Goal: Transaction & Acquisition: Purchase product/service

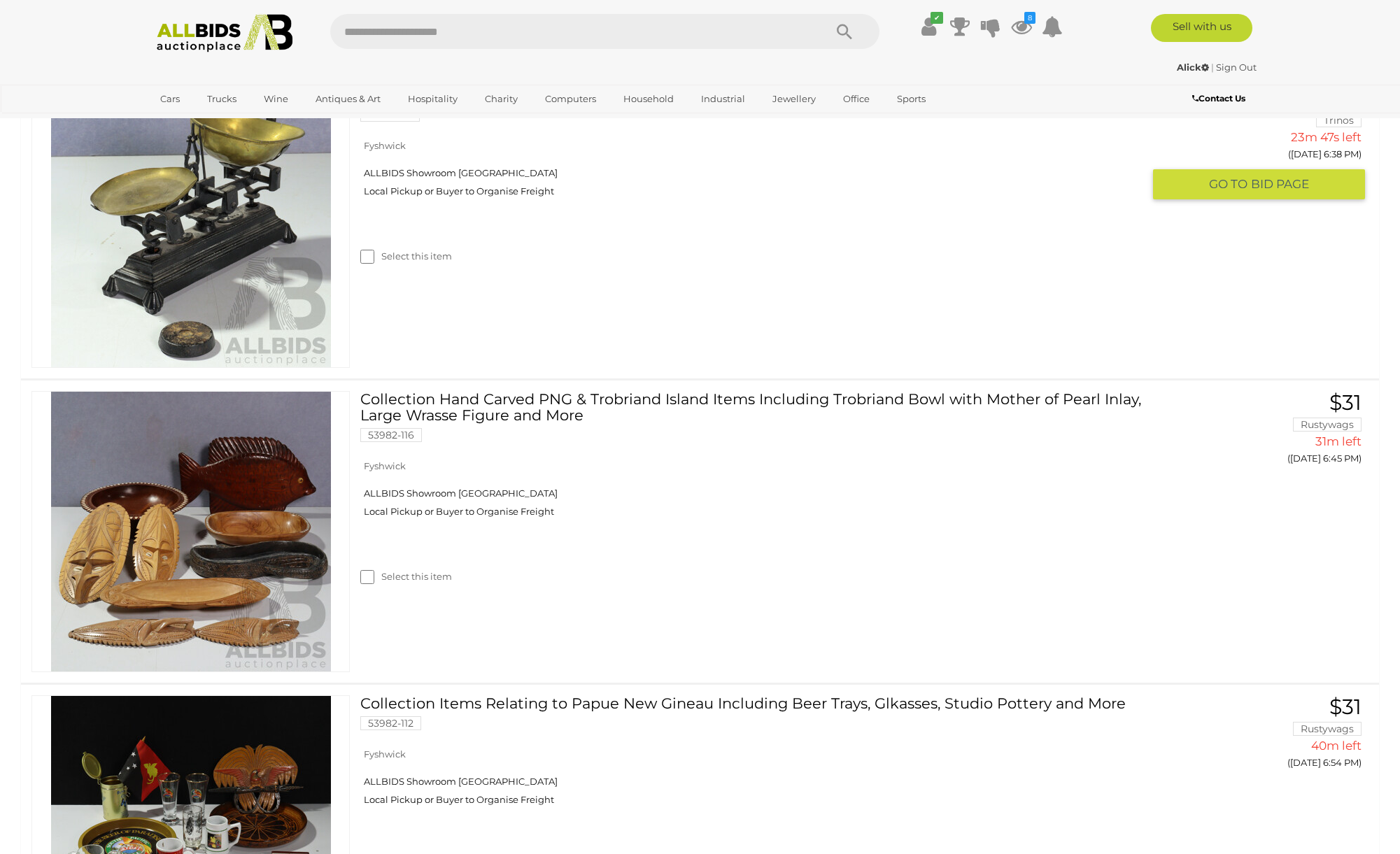
scroll to position [334, 0]
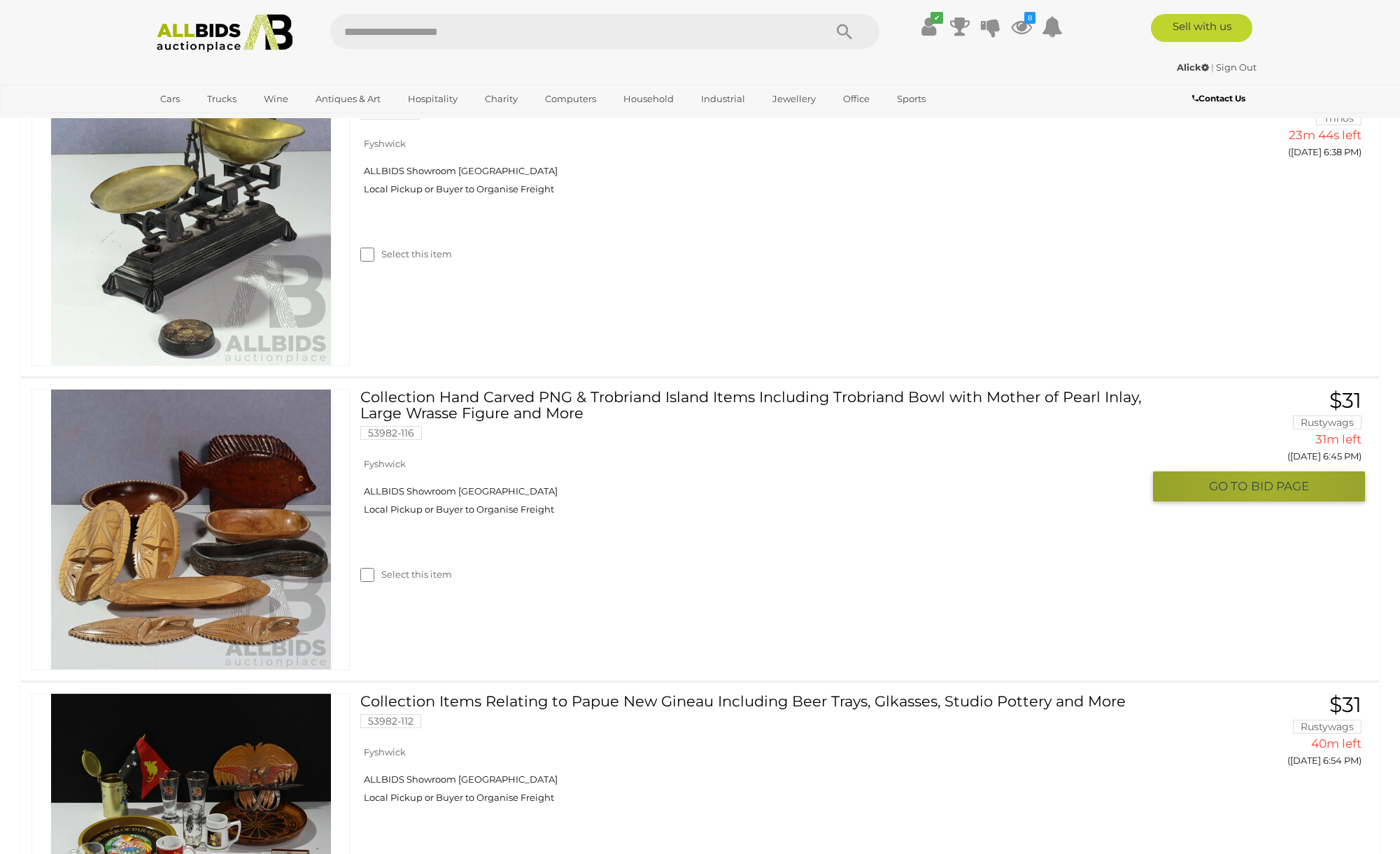
click at [1267, 487] on span "BID PAGE" at bounding box center [1279, 486] width 58 height 16
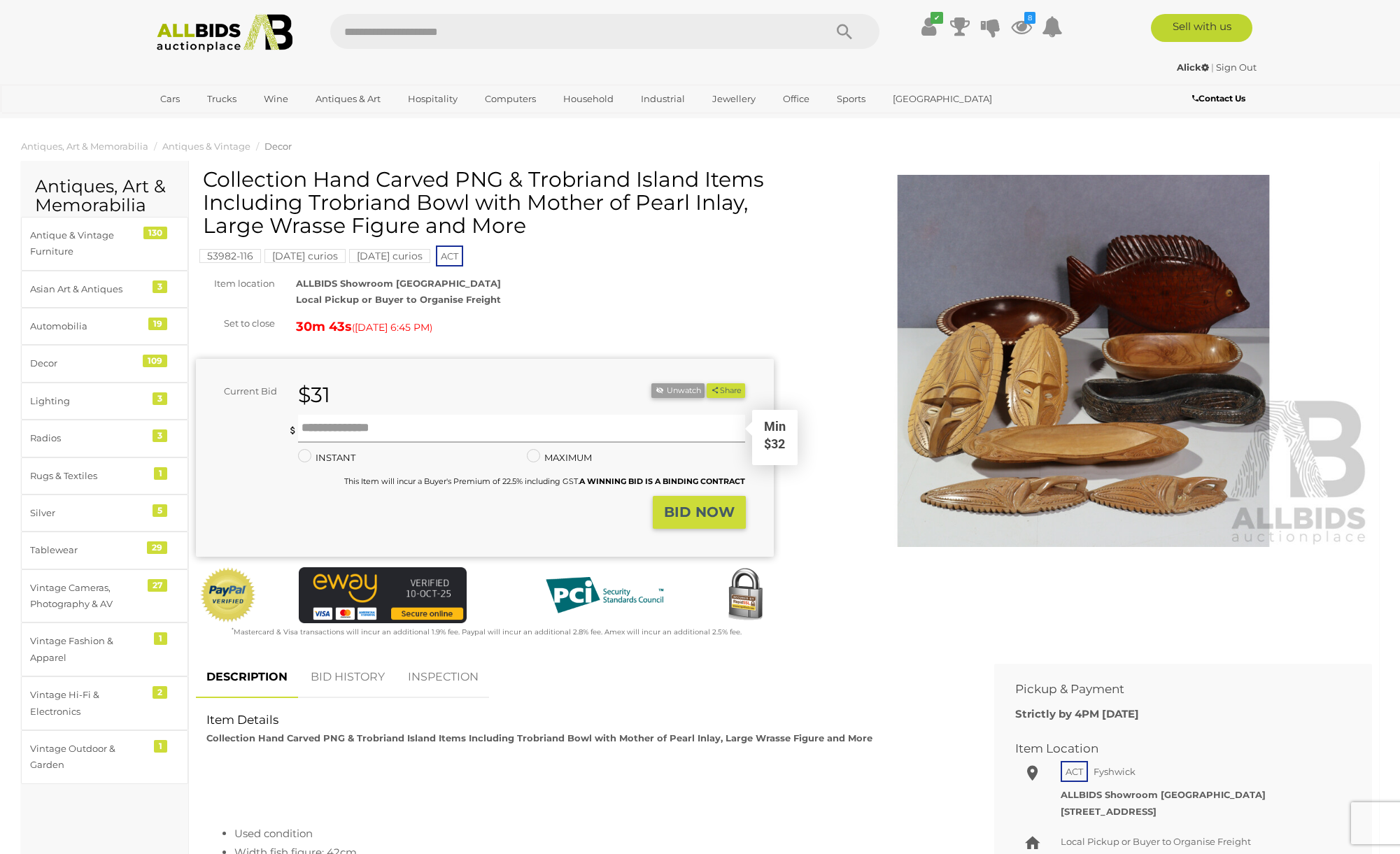
click at [323, 432] on input "text" at bounding box center [522, 428] width 448 height 28
type input "**"
click at [698, 510] on strong "BID NOW" at bounding box center [700, 512] width 70 height 17
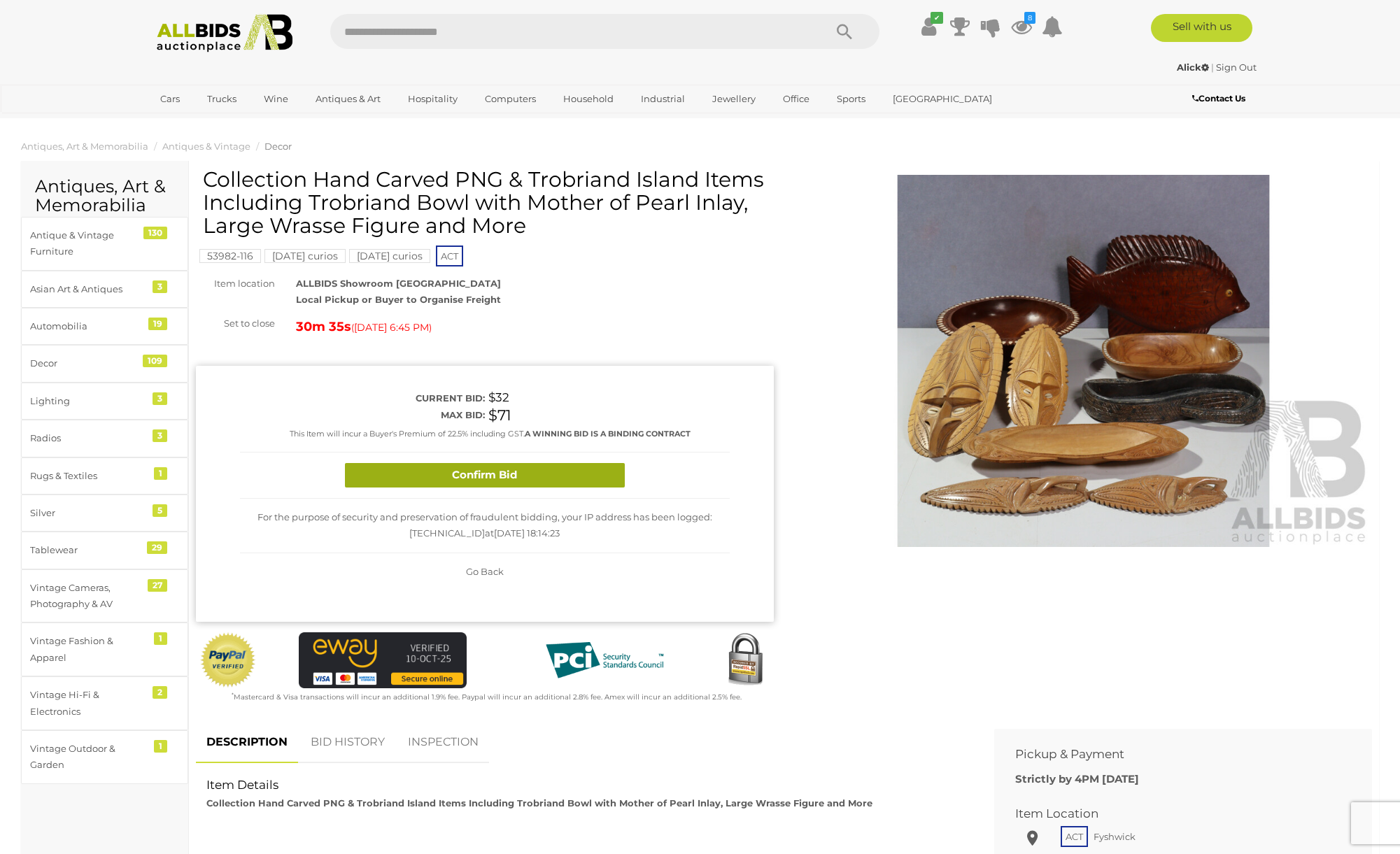
click at [487, 472] on button "Confirm Bid" at bounding box center [484, 475] width 280 height 25
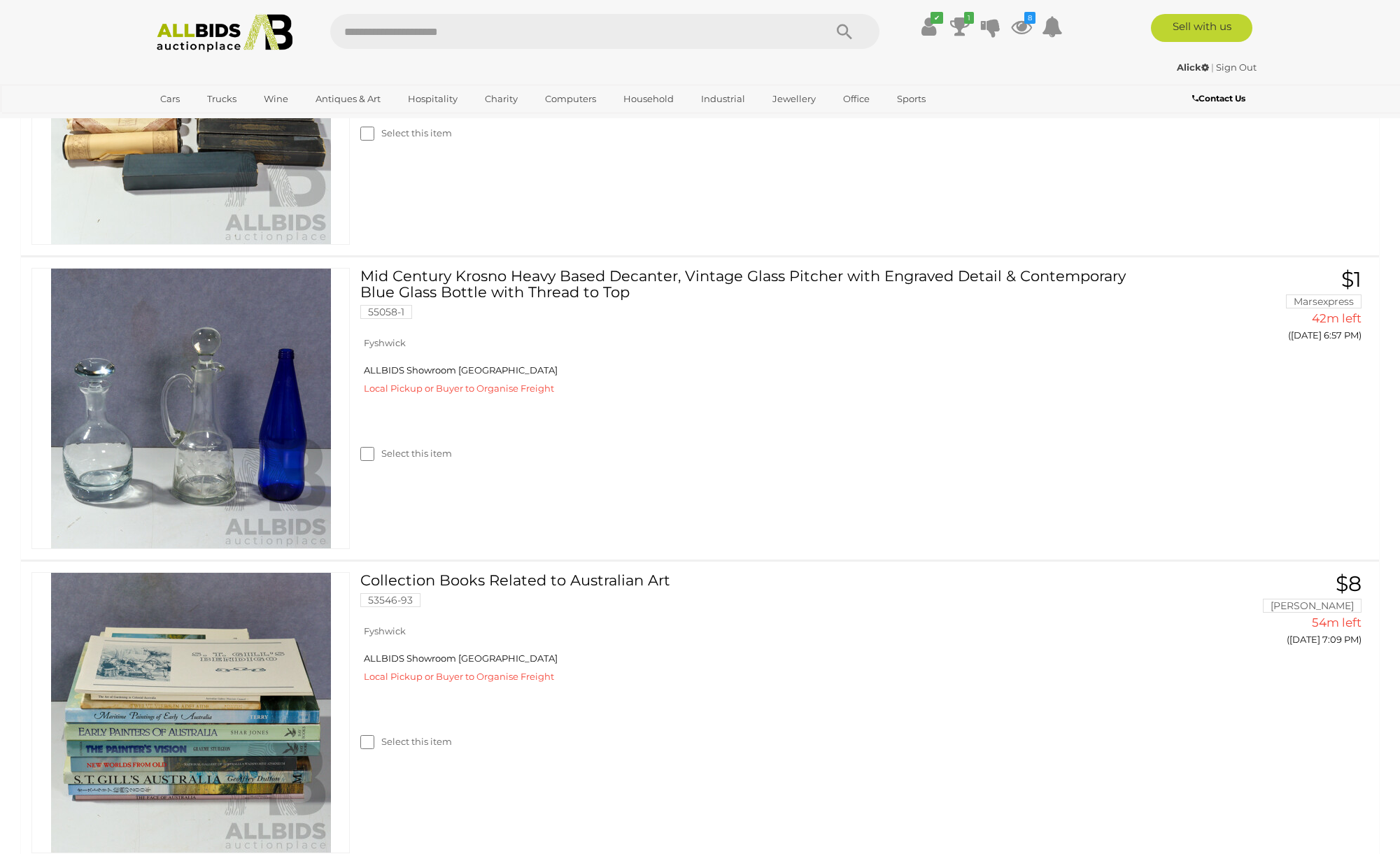
scroll to position [1368, 0]
click at [1257, 365] on span "BID PAGE" at bounding box center [1279, 364] width 58 height 16
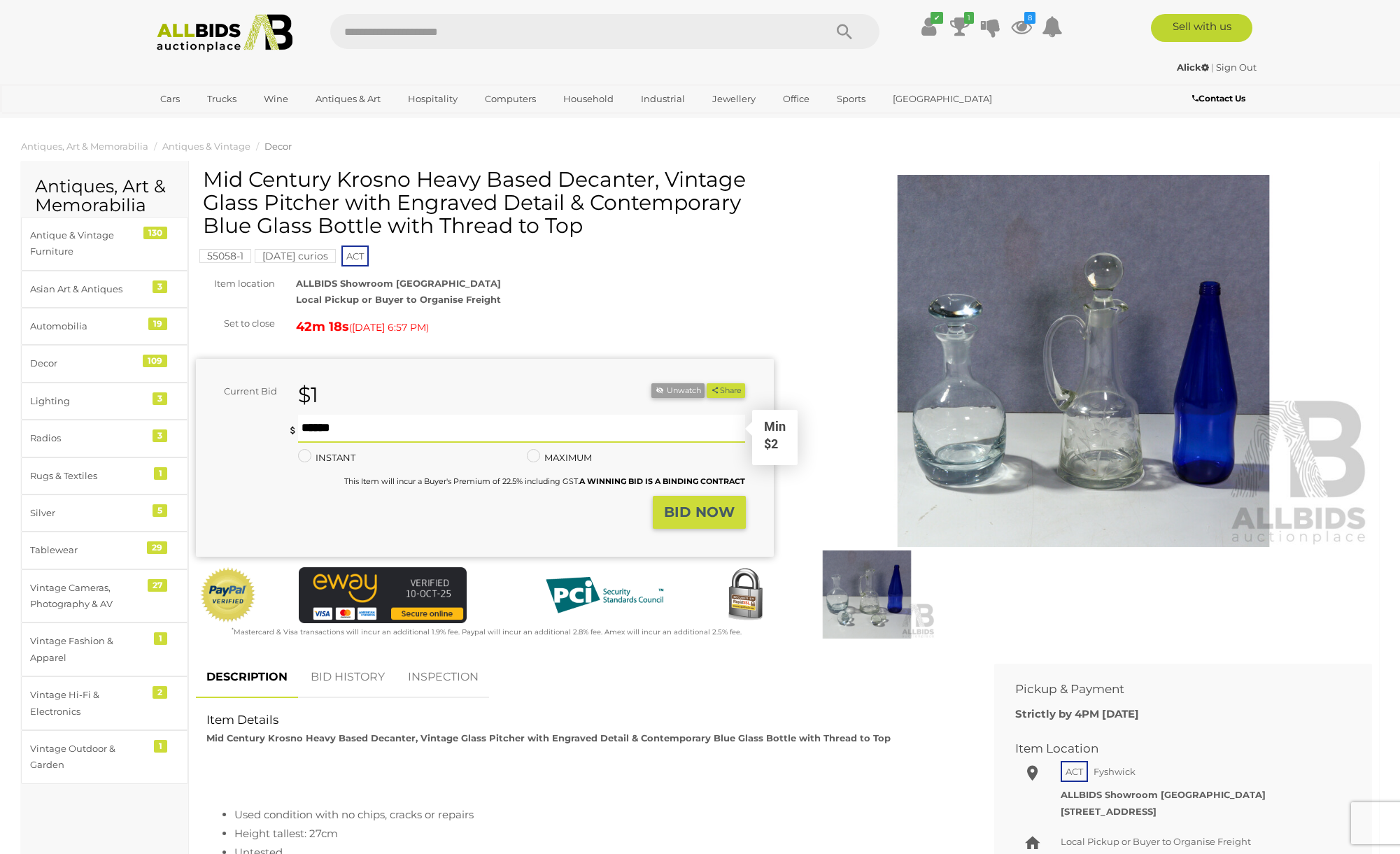
click at [335, 426] on input "text" at bounding box center [522, 428] width 448 height 28
type input "**"
click at [689, 505] on button "BID NOW" at bounding box center [700, 512] width 93 height 33
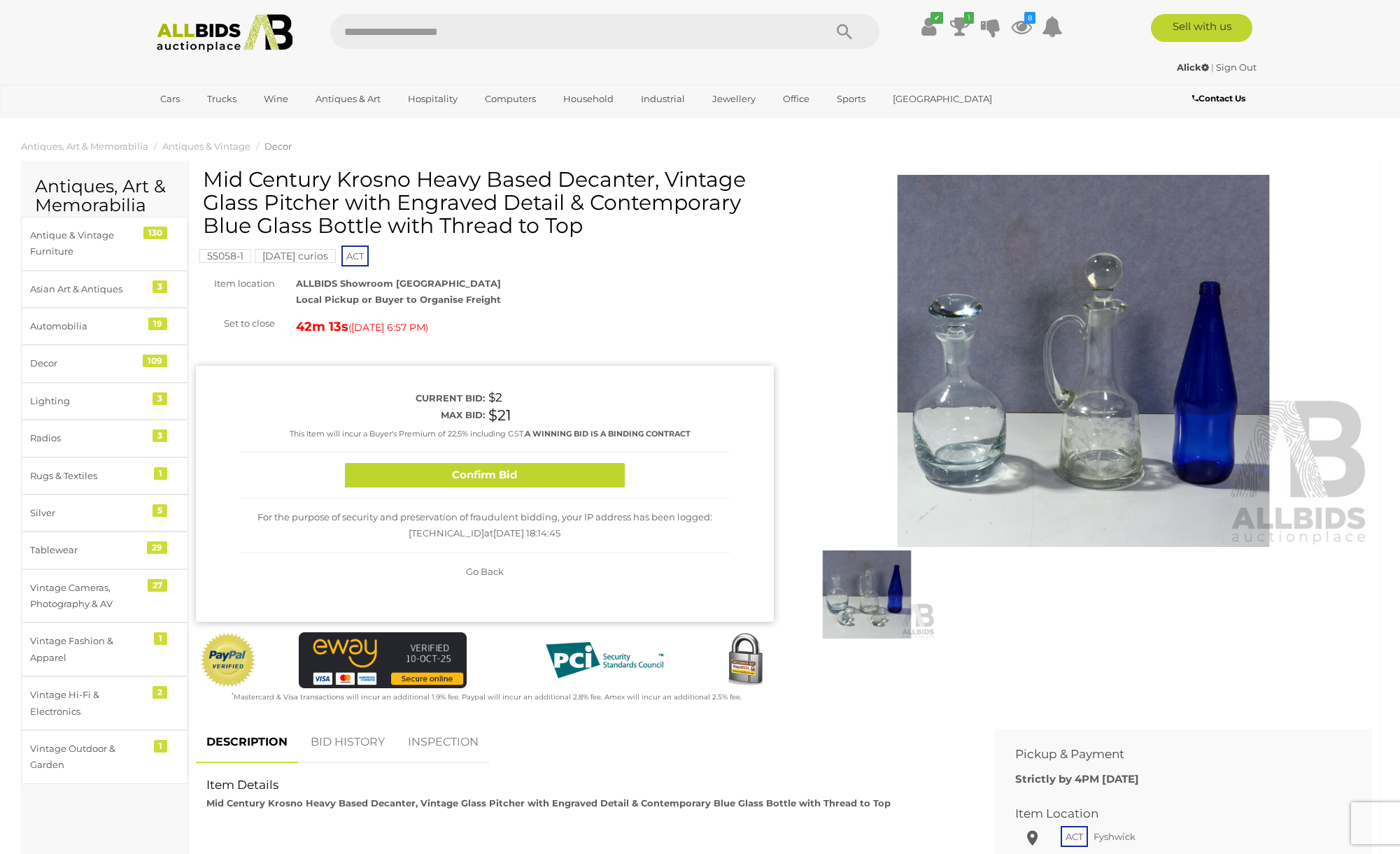
click at [479, 477] on button "Confirm Bid" at bounding box center [484, 475] width 280 height 25
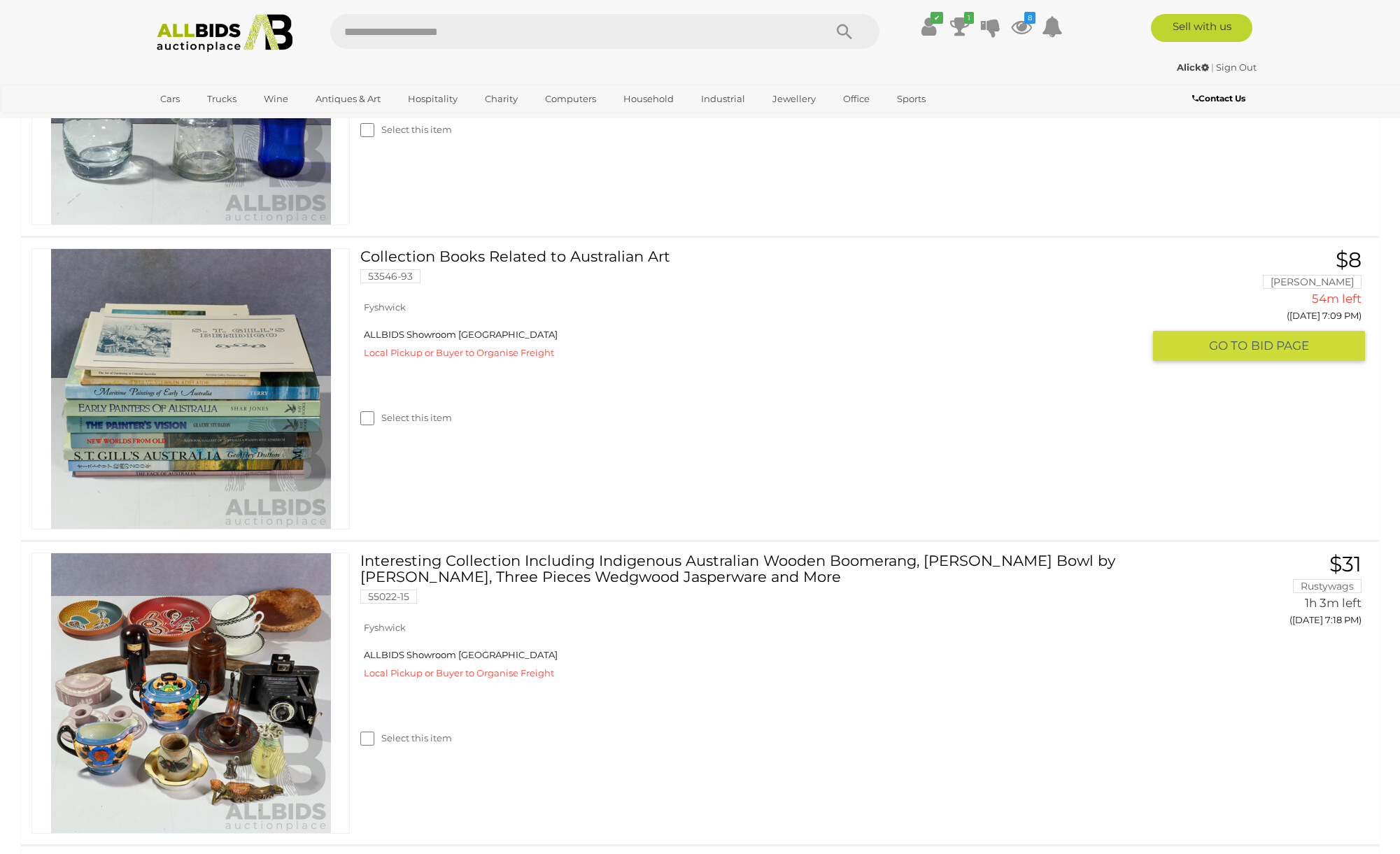
scroll to position [1695, 0]
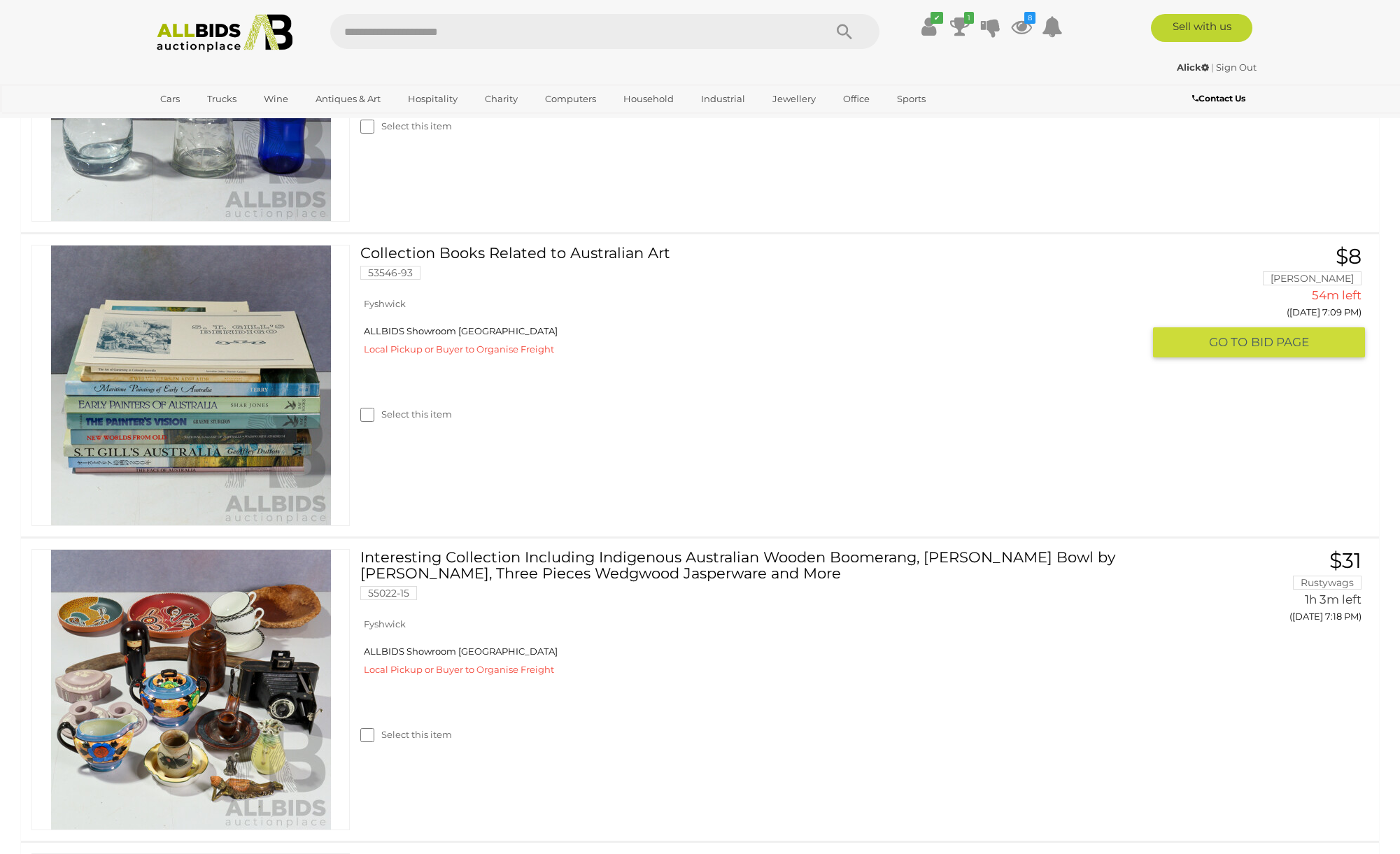
click at [164, 369] on img at bounding box center [191, 385] width 280 height 280
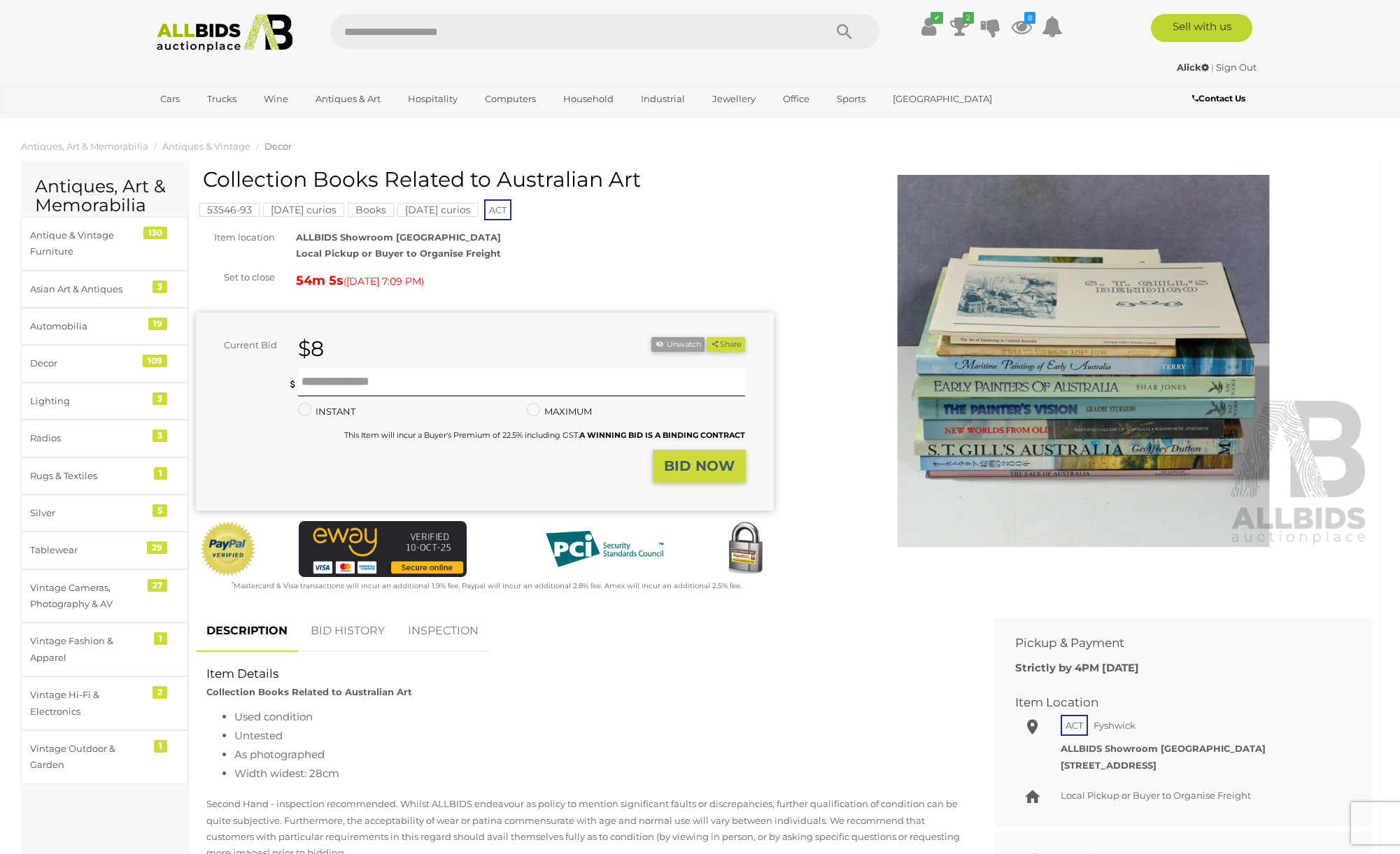
click at [1121, 369] on img at bounding box center [1084, 361] width 578 height 372
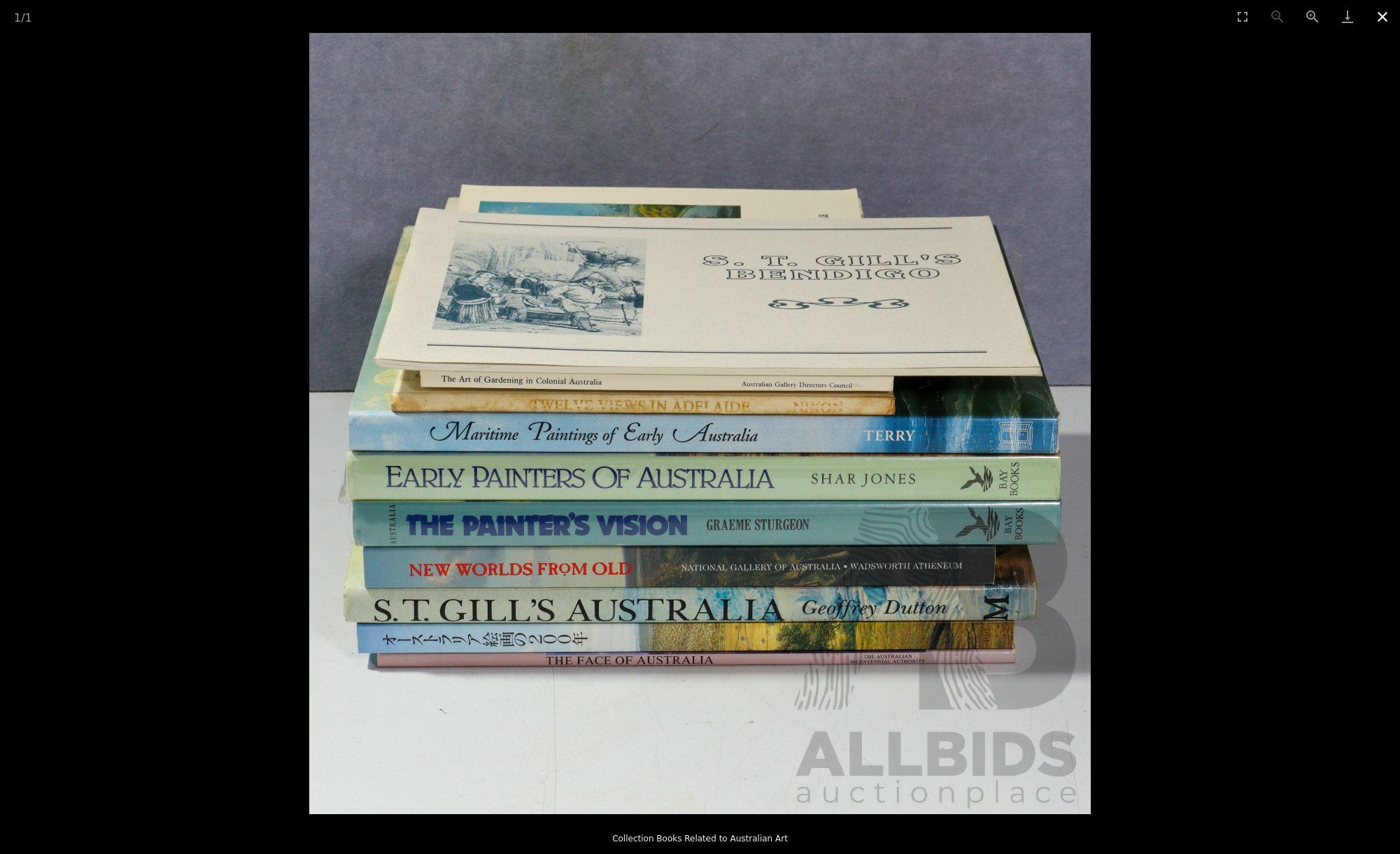
drag, startPoint x: 1388, startPoint y: 17, endPoint x: 1376, endPoint y: 105, distance: 88.8
click at [1388, 17] on button "Close gallery" at bounding box center [1382, 16] width 35 height 33
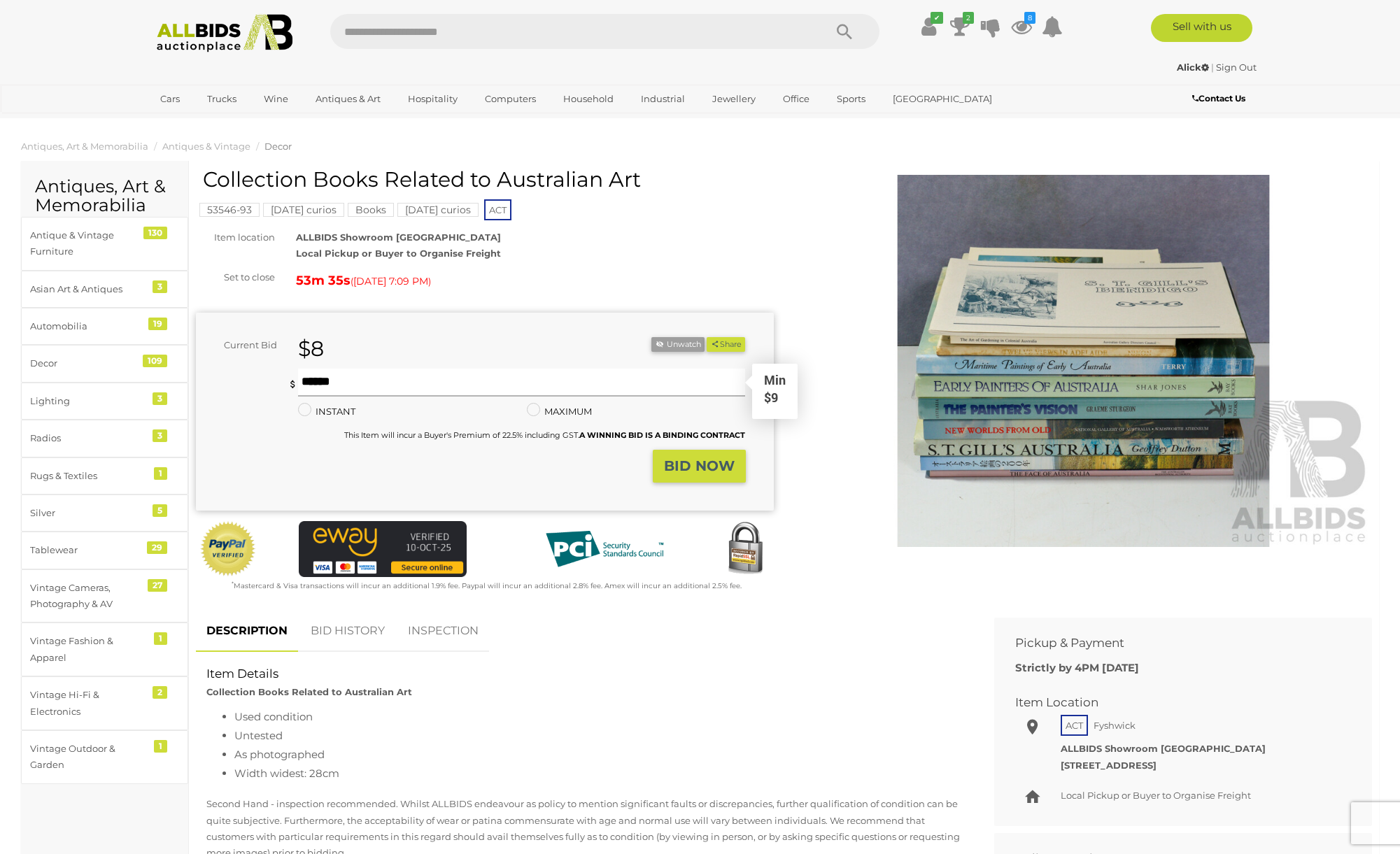
drag, startPoint x: 313, startPoint y: 382, endPoint x: 325, endPoint y: 389, distance: 13.9
click at [313, 382] on input "text" at bounding box center [522, 382] width 448 height 28
type input "**"
click at [689, 464] on strong "BID NOW" at bounding box center [700, 466] width 70 height 17
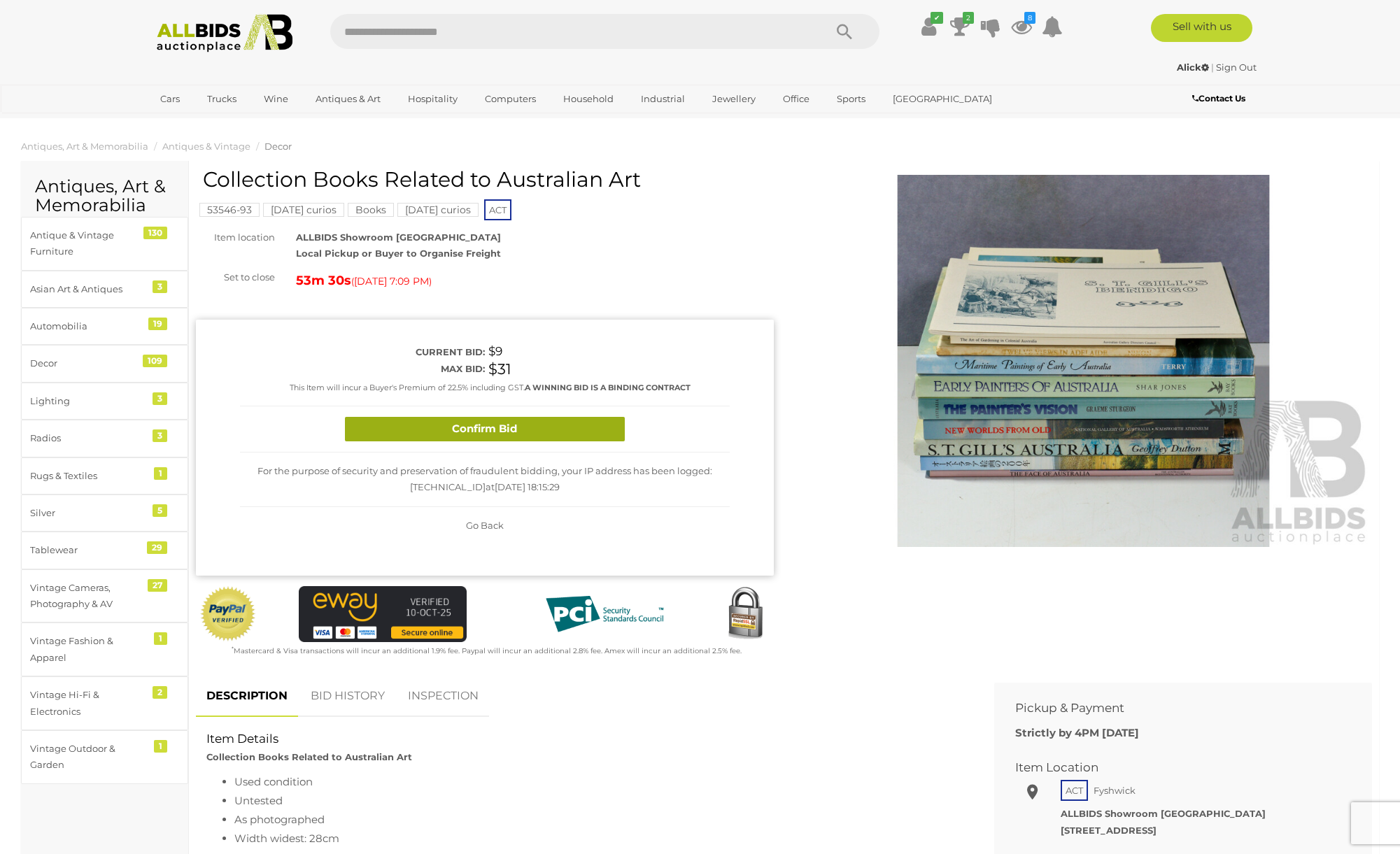
click at [529, 429] on button "Confirm Bid" at bounding box center [484, 429] width 280 height 25
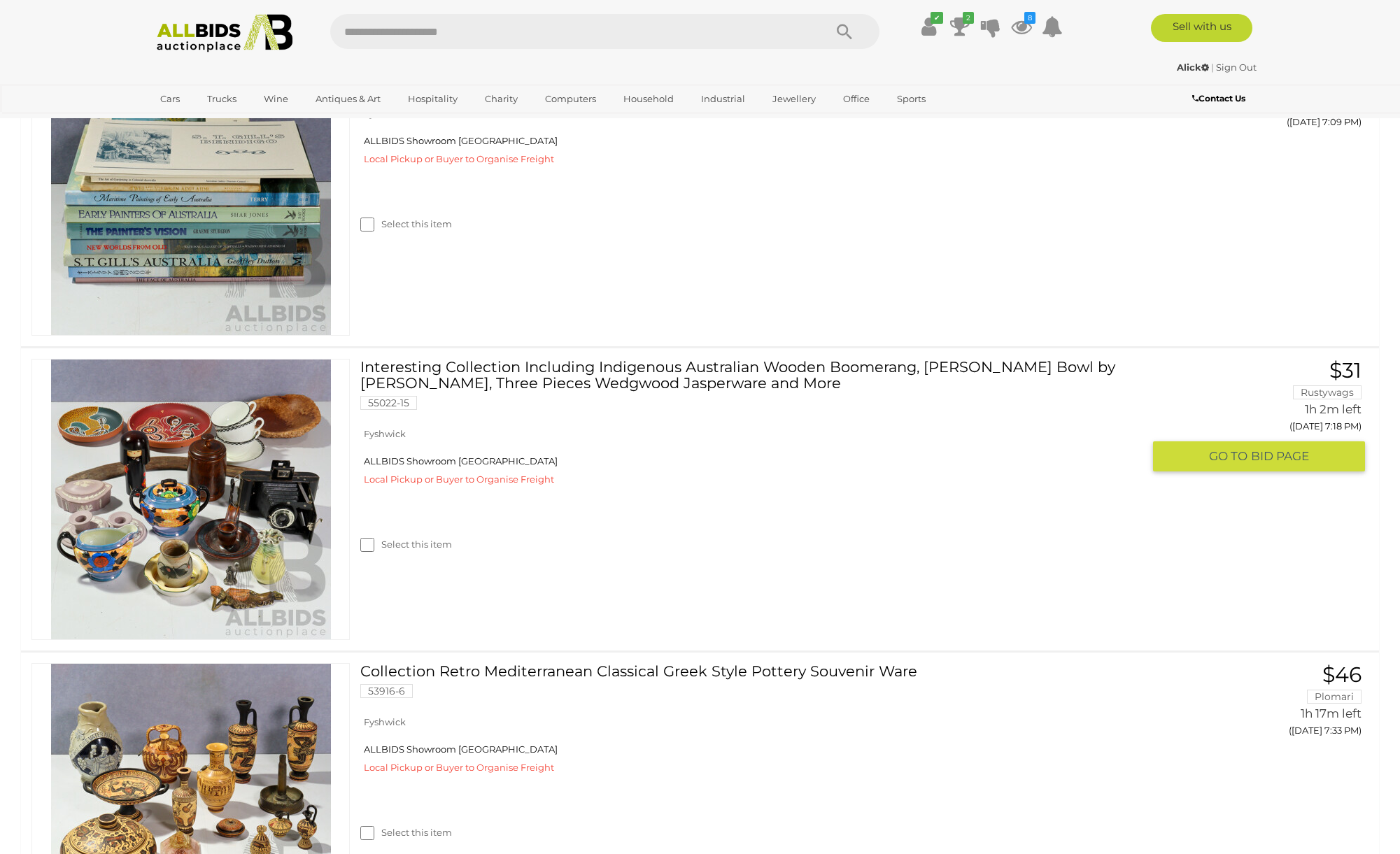
scroll to position [1886, 0]
click at [1266, 452] on span "BID PAGE" at bounding box center [1279, 455] width 58 height 16
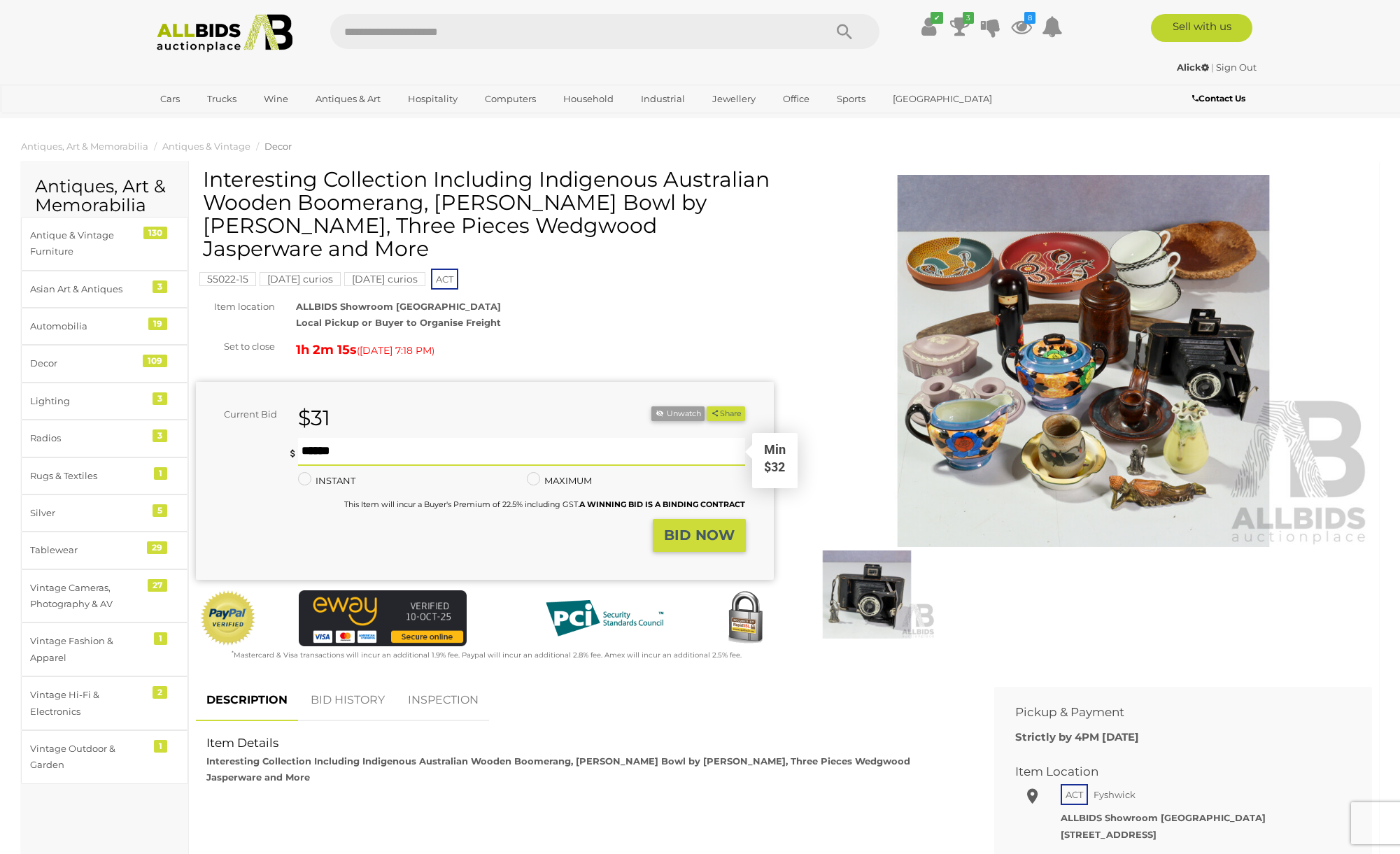
click at [347, 452] on input "text" at bounding box center [522, 452] width 448 height 28
type input "**"
click at [707, 536] on strong "BID NOW" at bounding box center [700, 535] width 70 height 17
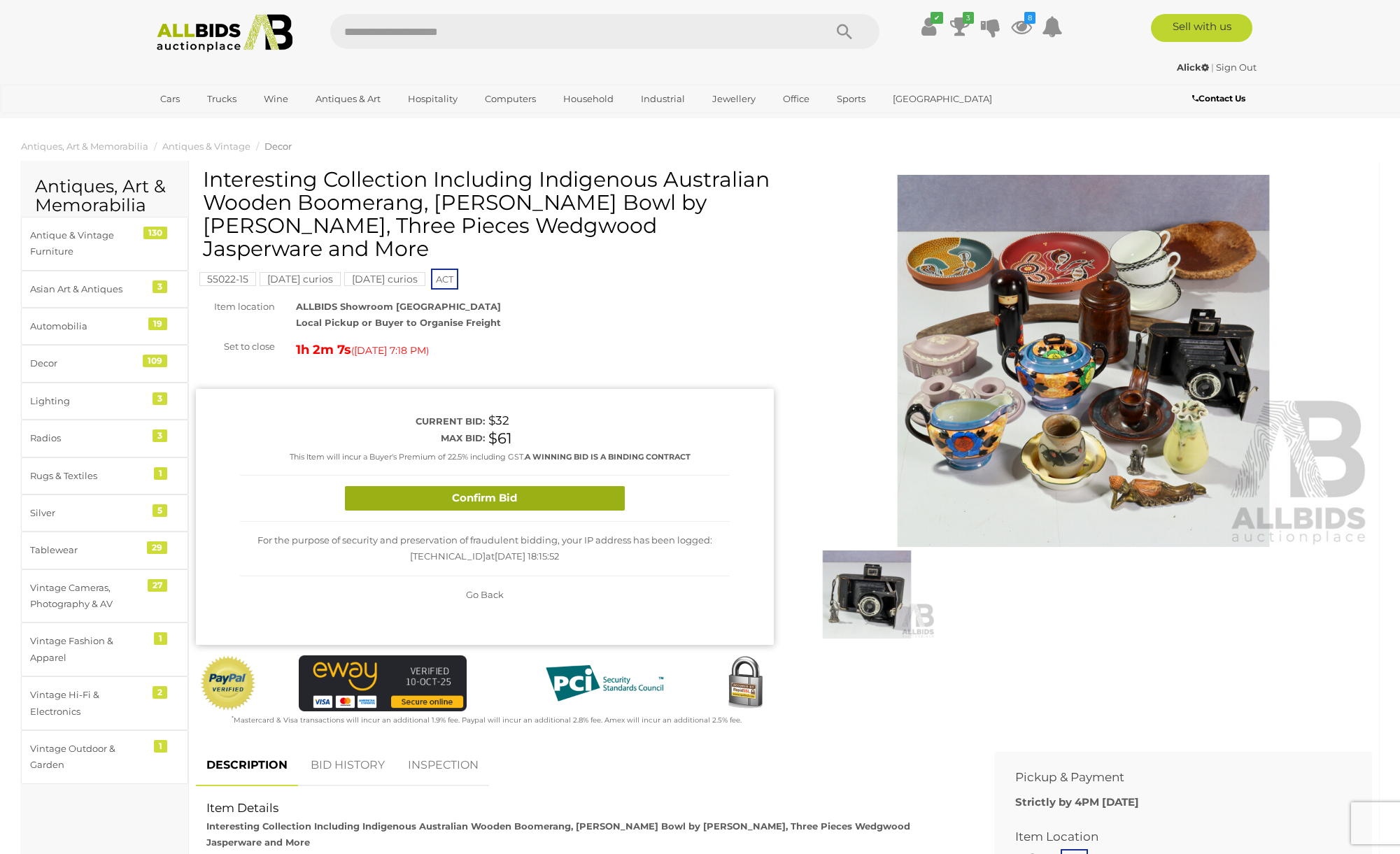
click at [487, 504] on button "Confirm Bid" at bounding box center [484, 498] width 280 height 25
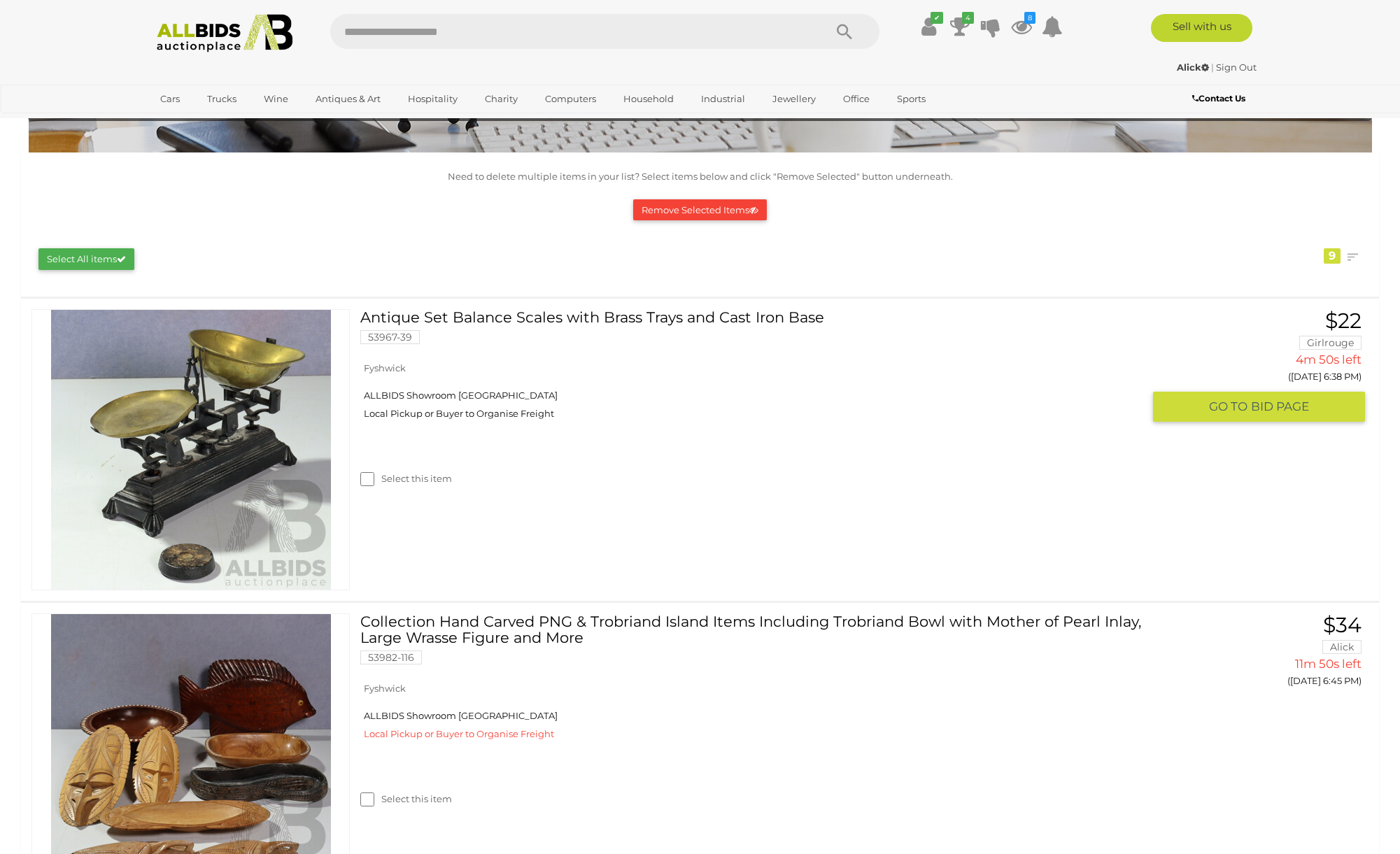
scroll to position [110, 0]
